Goal: Find contact information: Find contact information

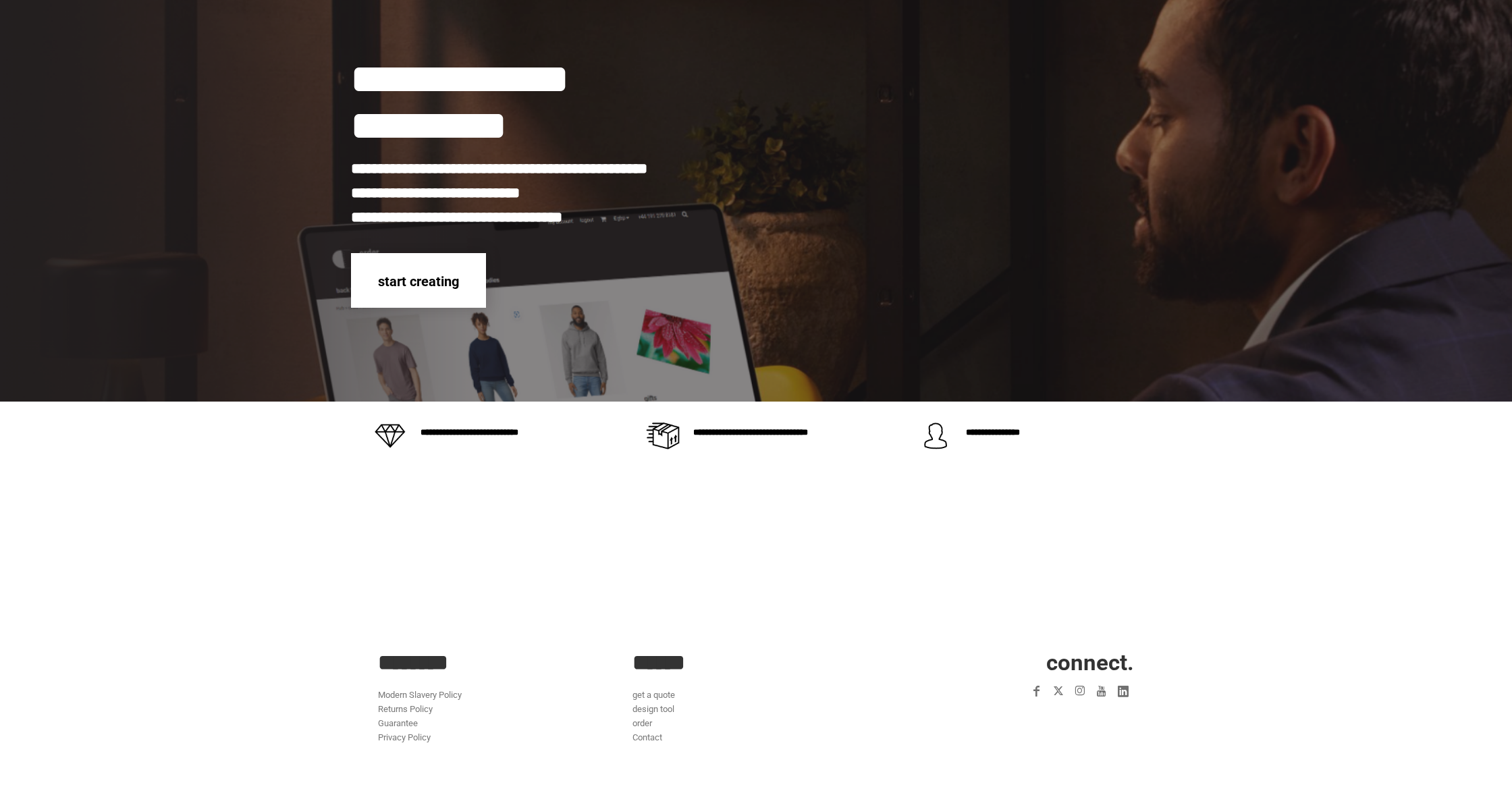
scroll to position [85, 0]
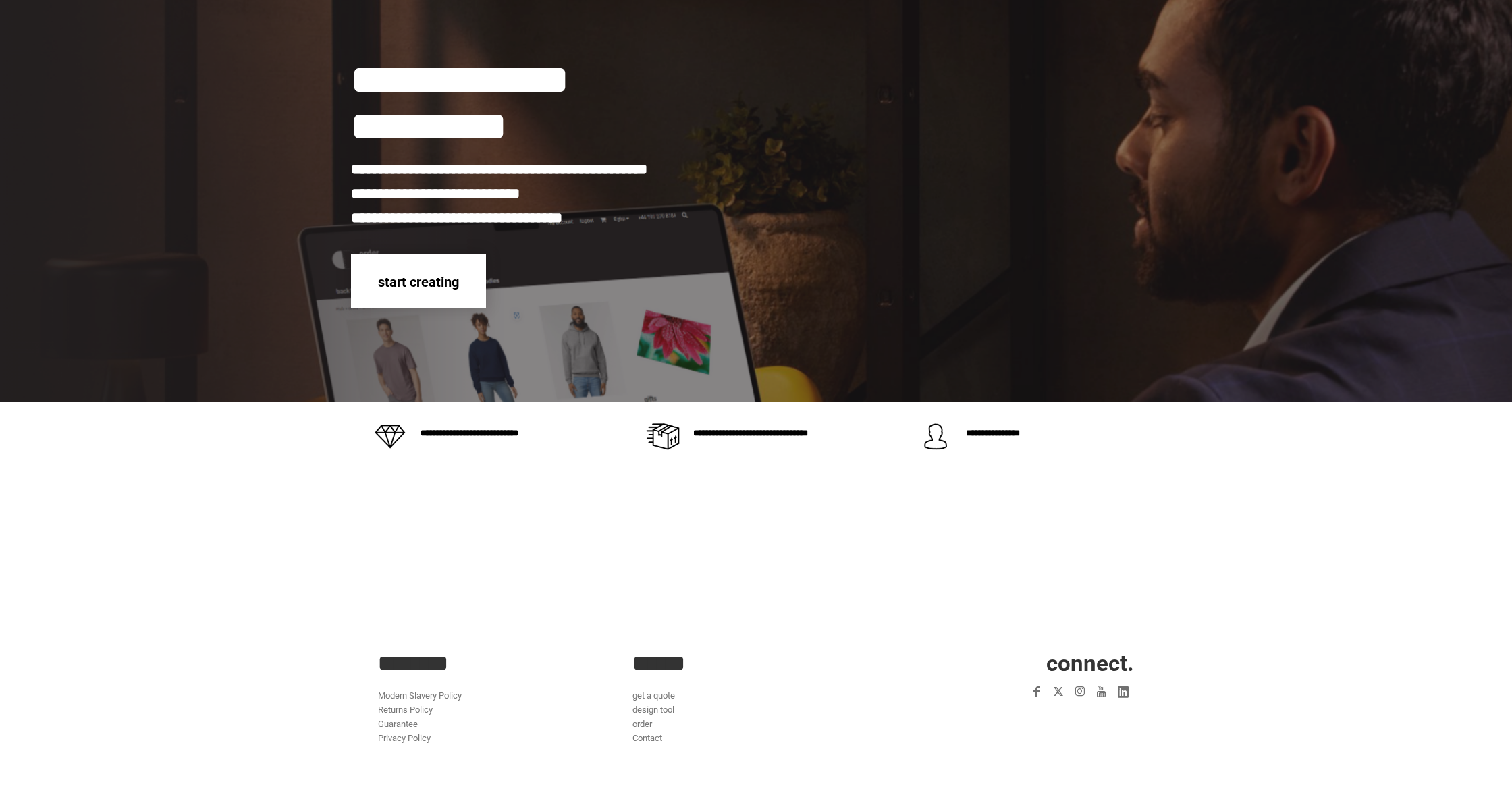
click at [425, 260] on div "start creating" at bounding box center [419, 281] width 135 height 55
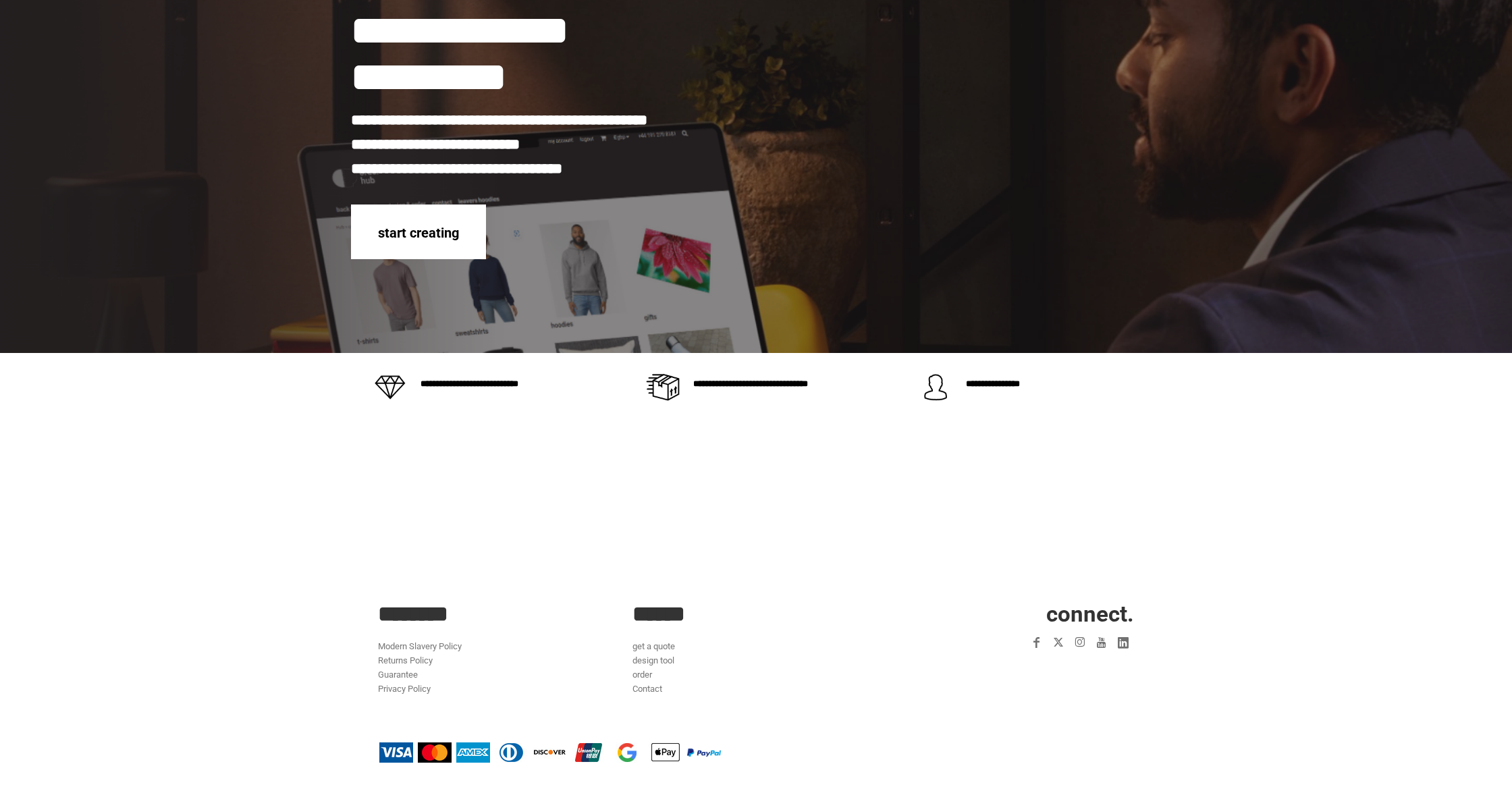
scroll to position [0, 0]
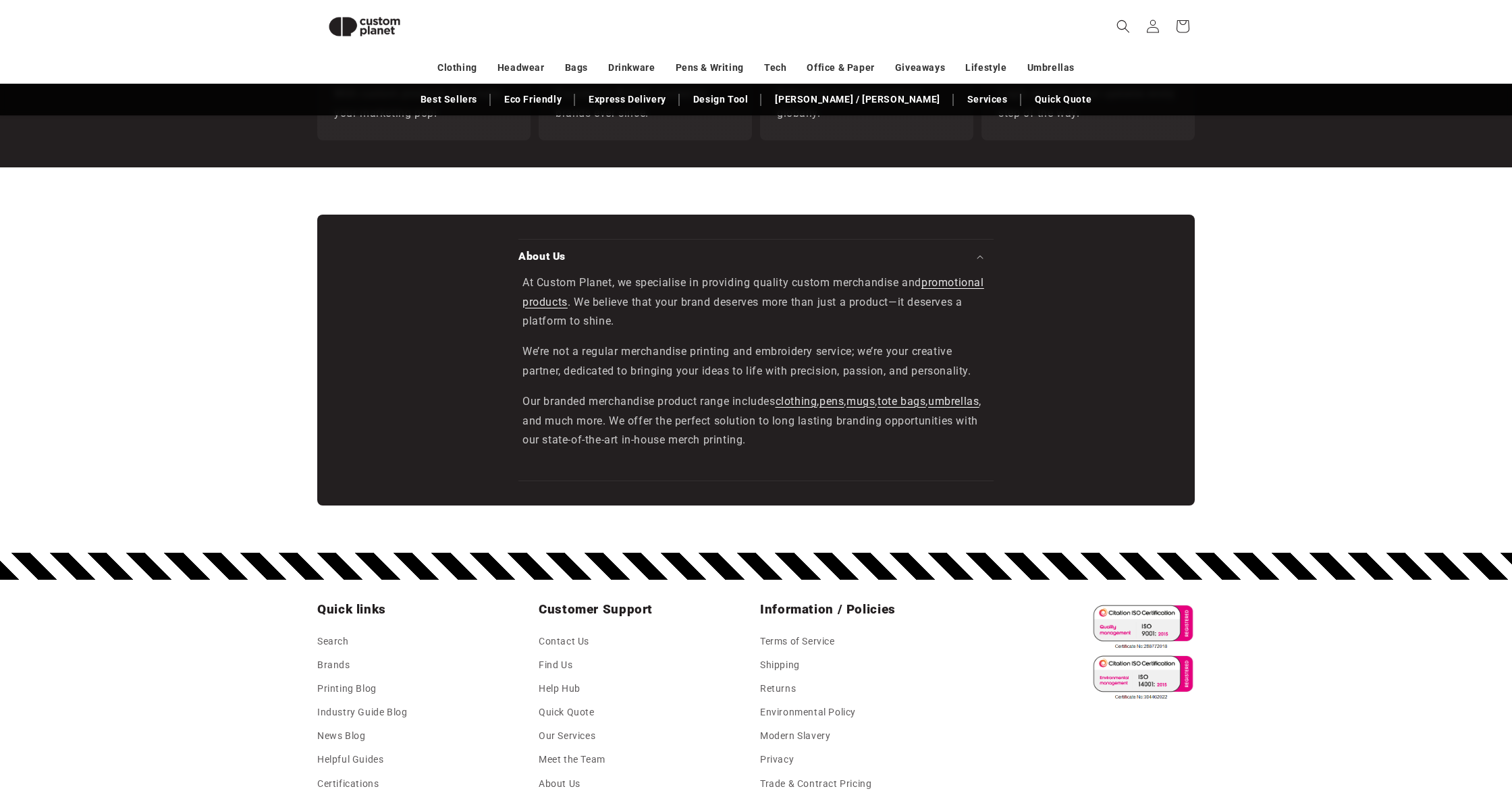
scroll to position [2295, 0]
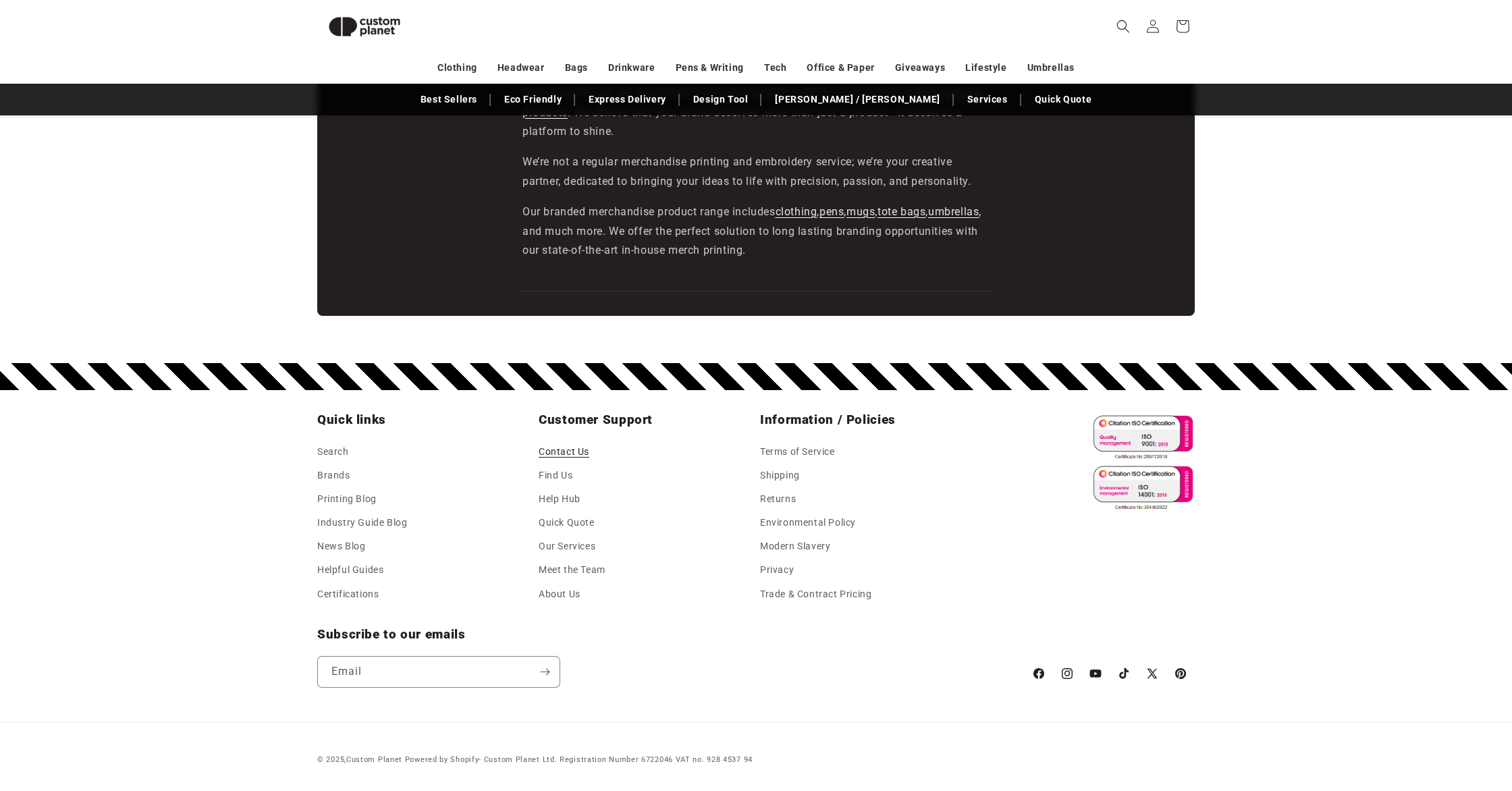
click at [580, 453] on link "Contact Us" at bounding box center [564, 454] width 50 height 20
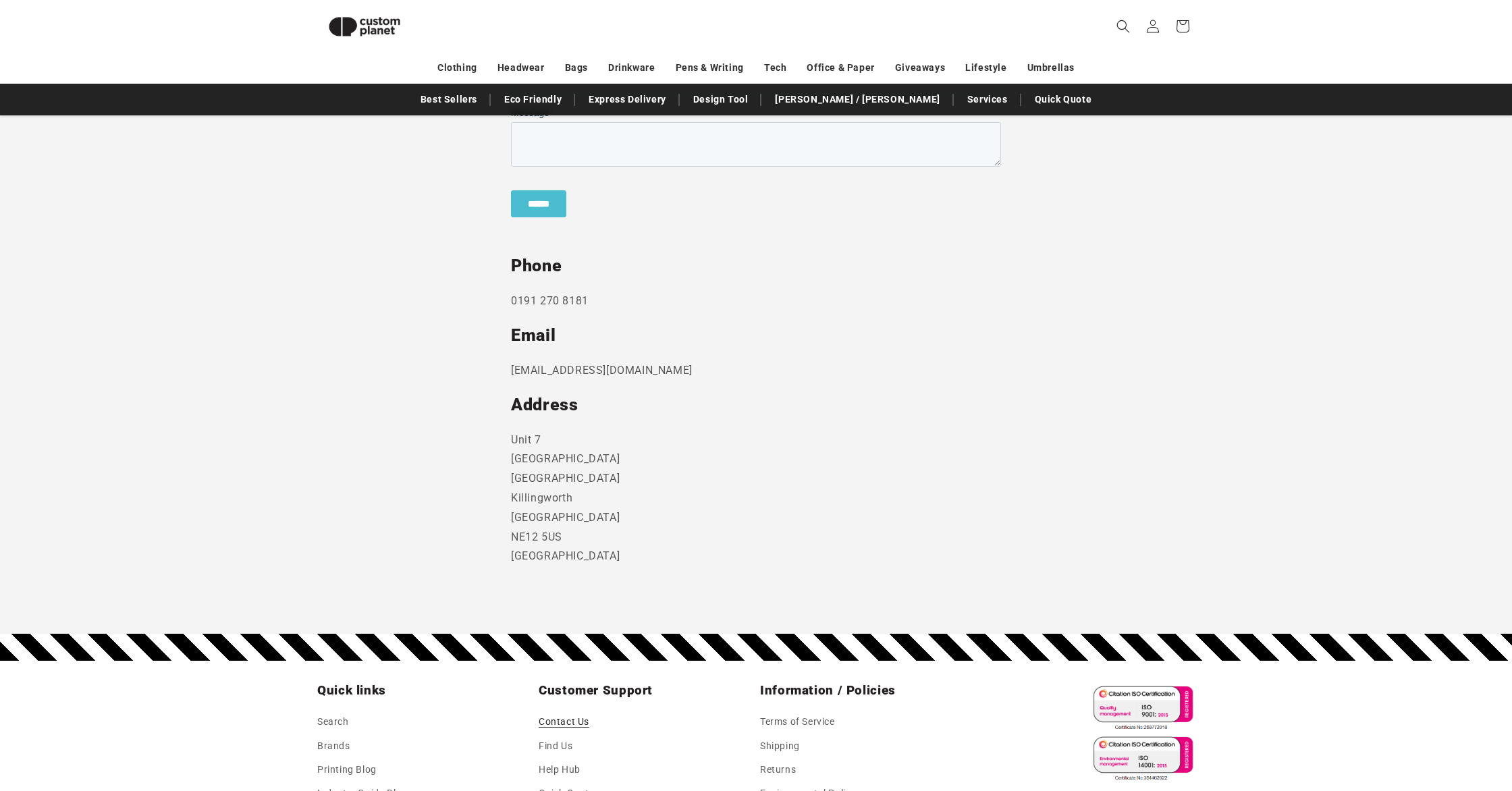
scroll to position [587, 0]
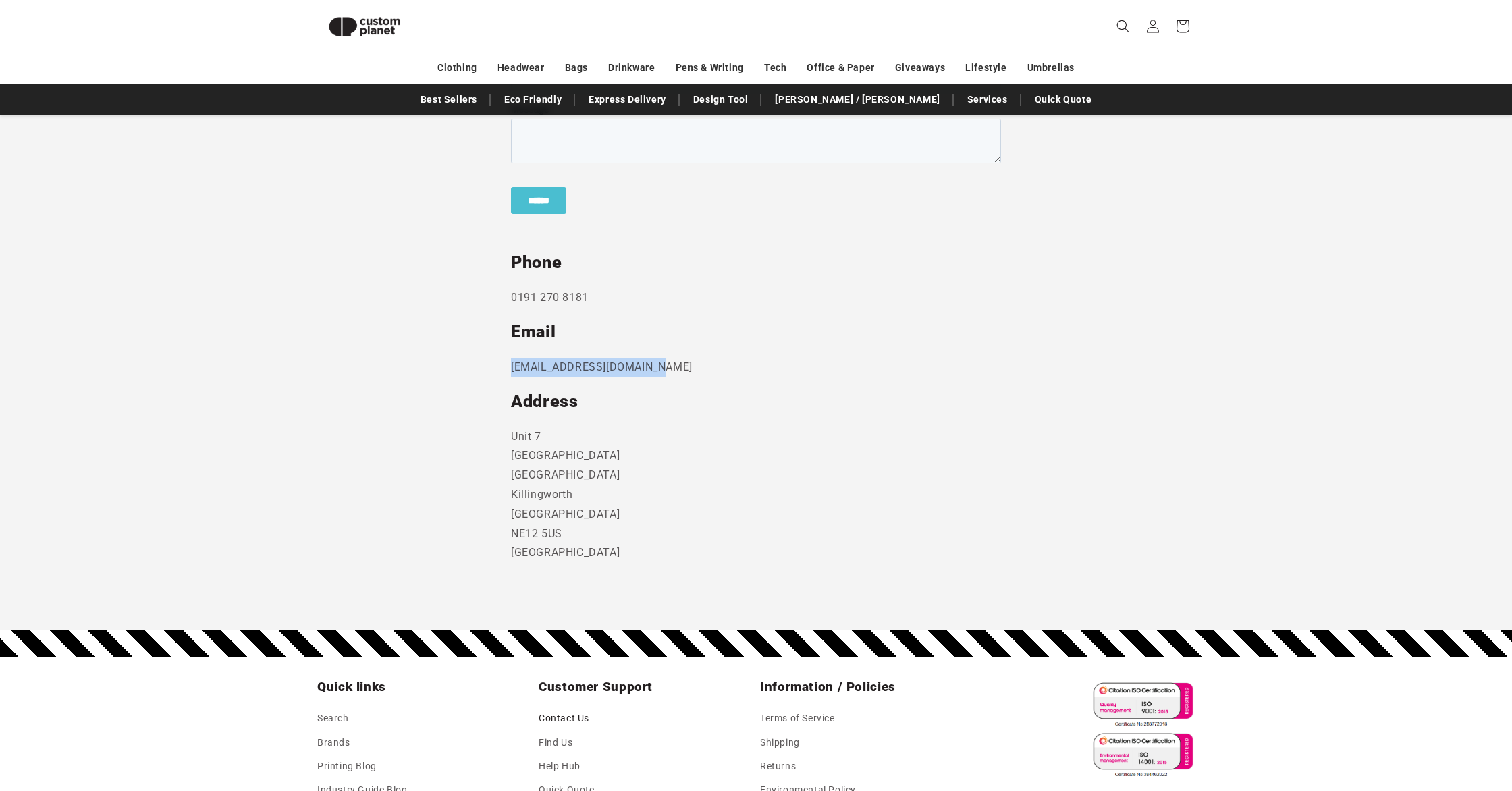
drag, startPoint x: 487, startPoint y: 356, endPoint x: 425, endPoint y: 348, distance: 62.5
click at [425, 348] on section "Send us a message and someone will get back to you within 24 hours. Phone [PHON…" at bounding box center [756, 257] width 1512 height 749
